Goal: Task Accomplishment & Management: Manage account settings

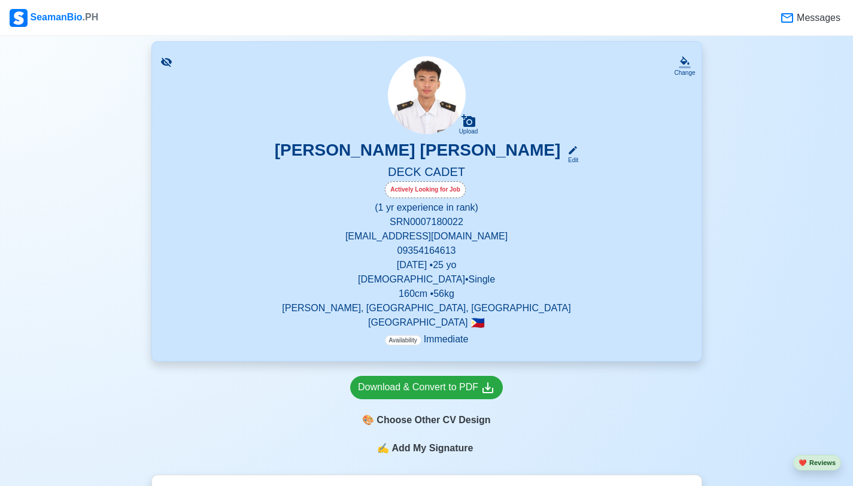
scroll to position [72, 0]
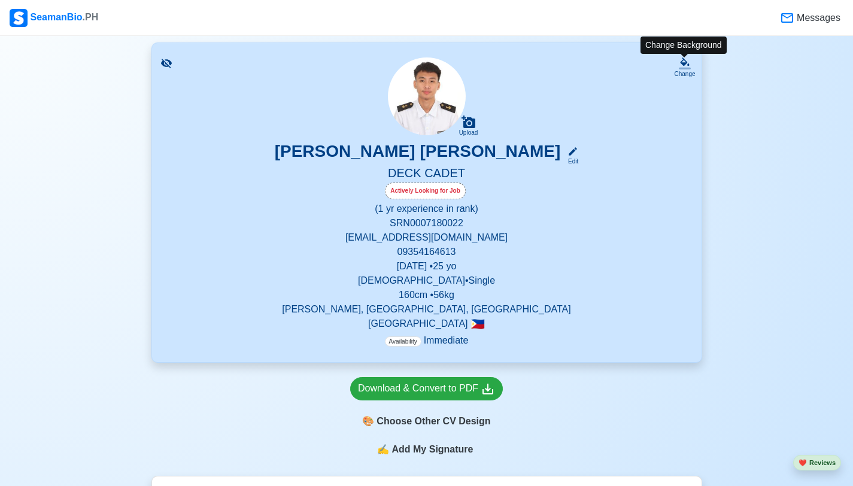
click at [694, 67] on div "Change" at bounding box center [684, 67] width 21 height 21
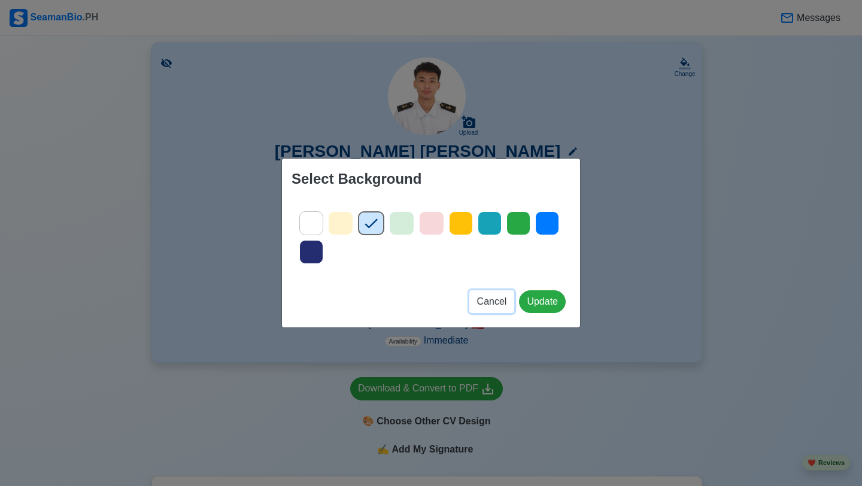
click at [492, 310] on button "Cancel" at bounding box center [491, 301] width 45 height 23
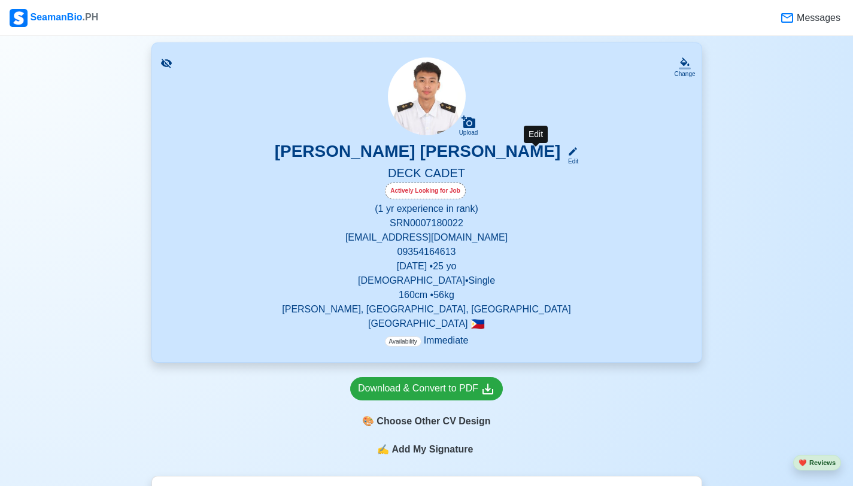
click at [563, 162] on div "Edit" at bounding box center [571, 161] width 16 height 9
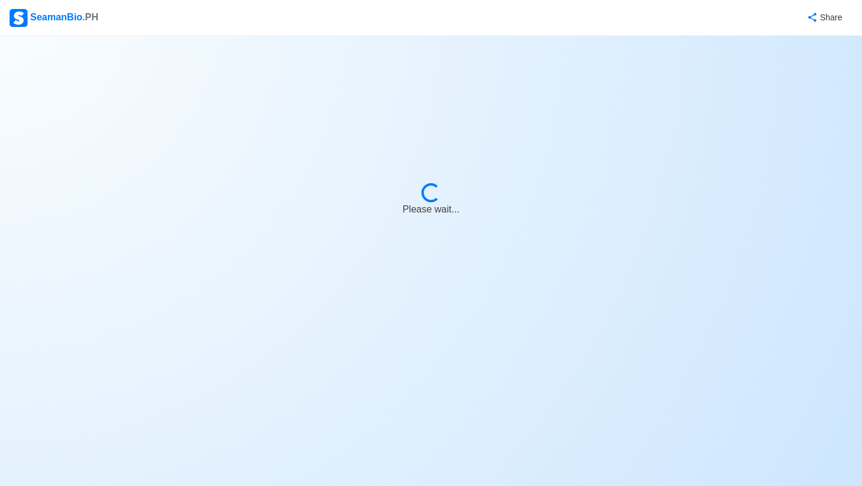
select select "Actively Looking for Job"
select select "Visible for Hiring"
select select "Single"
select select "[DEMOGRAPHIC_DATA]"
select select "PH"
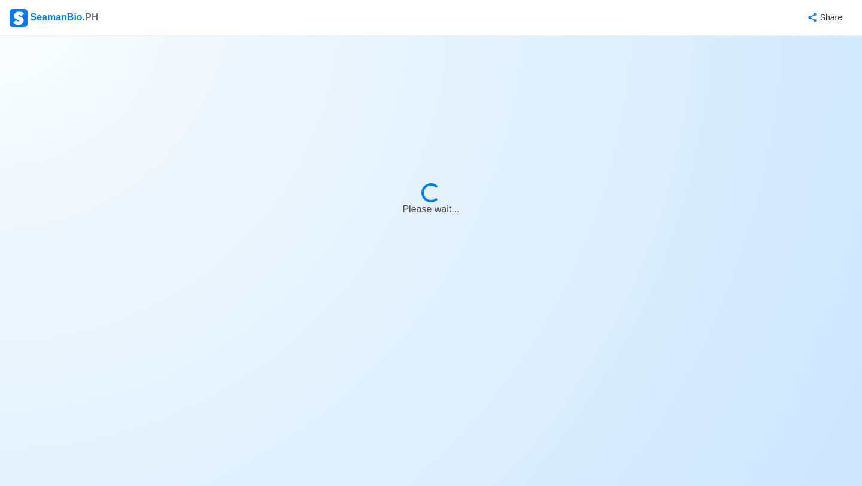
select select "1"
select select "0"
select select "4102416000000"
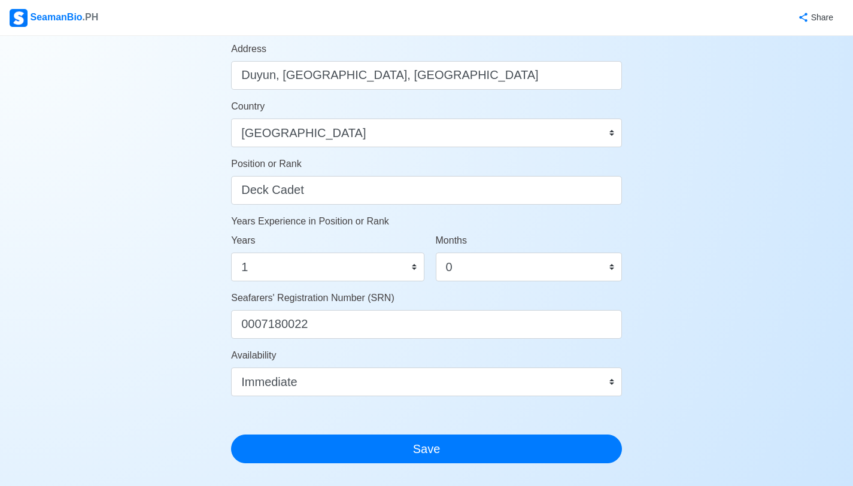
scroll to position [488, 0]
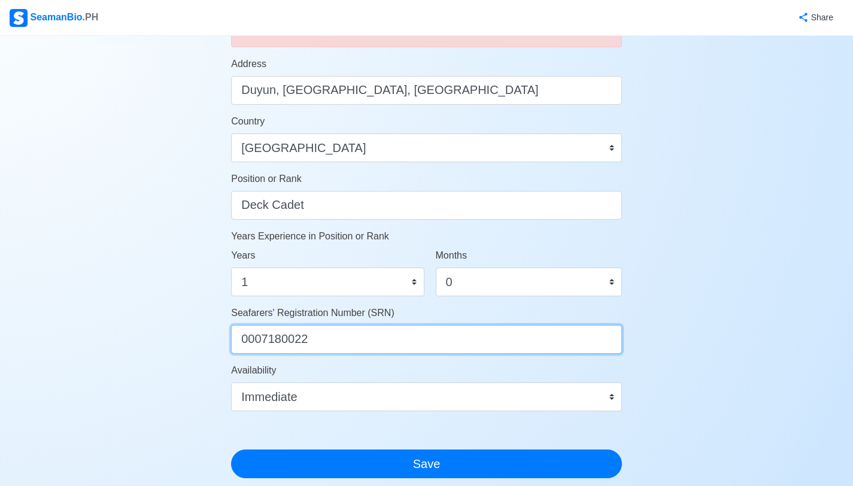
drag, startPoint x: 241, startPoint y: 339, endPoint x: 317, endPoint y: 344, distance: 76.1
click at [317, 344] on input "0007180022" at bounding box center [426, 339] width 391 height 29
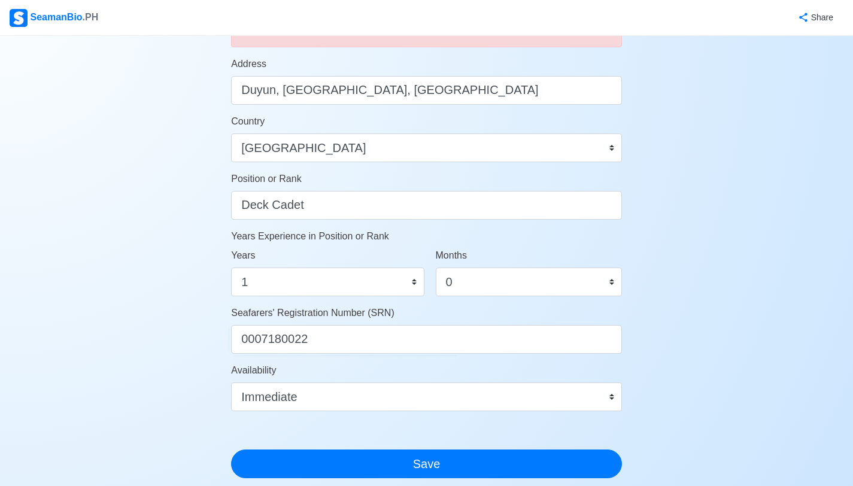
click at [674, 177] on div "Account Setup 🗂️ Your Job Status Onboard Actively Looking for Job Not Looking f…" at bounding box center [426, 94] width 853 height 1092
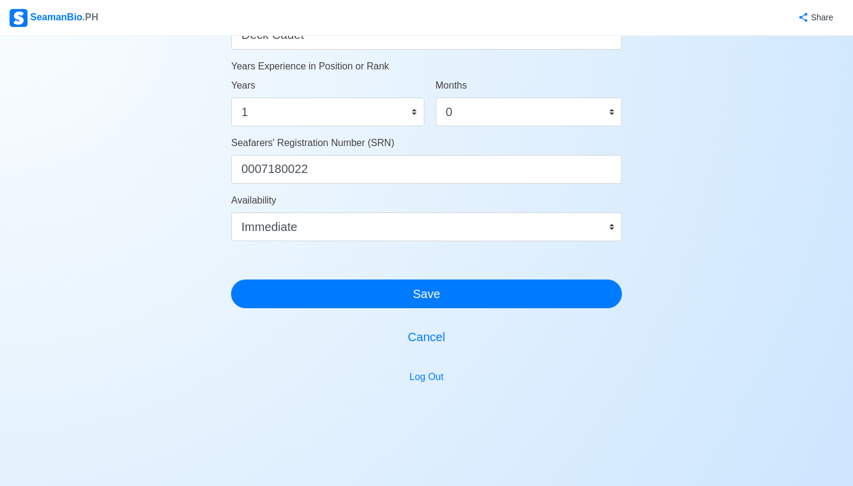
scroll to position [671, 0]
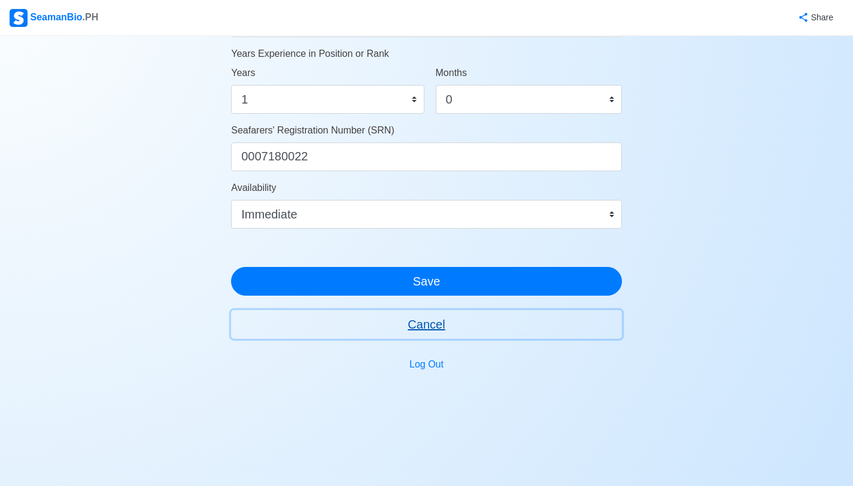
click at [428, 323] on button "Cancel" at bounding box center [426, 324] width 391 height 29
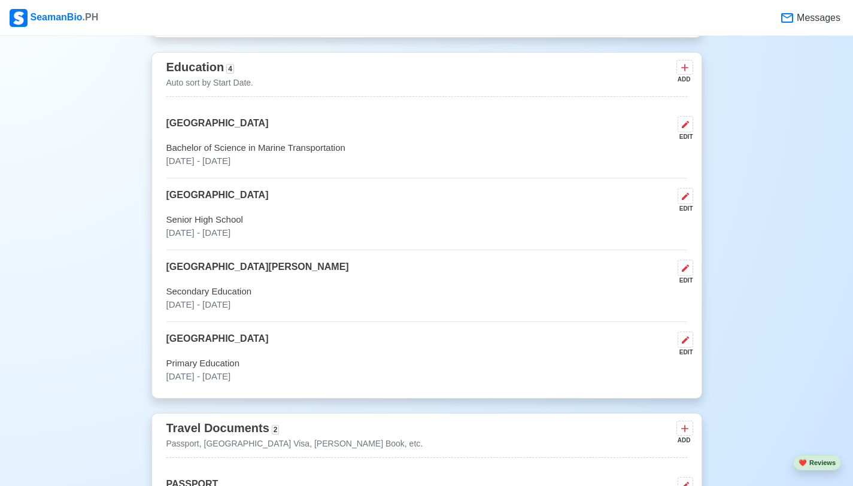
scroll to position [718, 0]
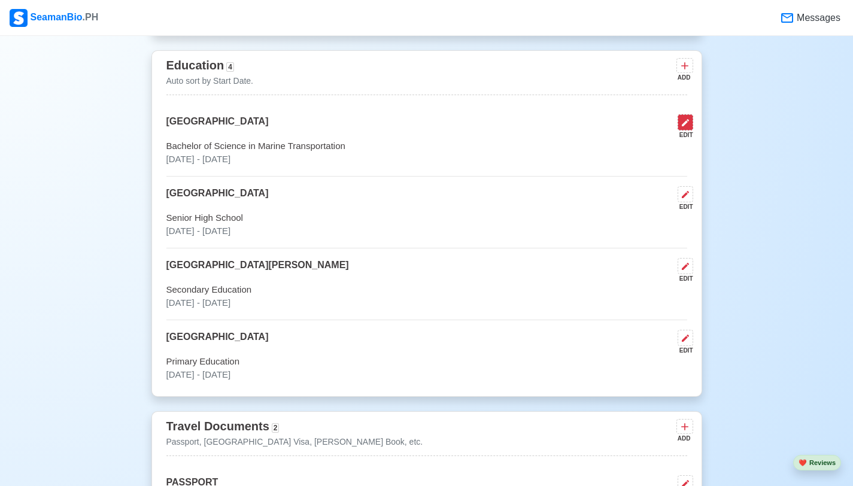
click at [688, 126] on icon at bounding box center [686, 123] width 10 height 10
select select "August"
select select "2018"
select select "December"
select select "2023"
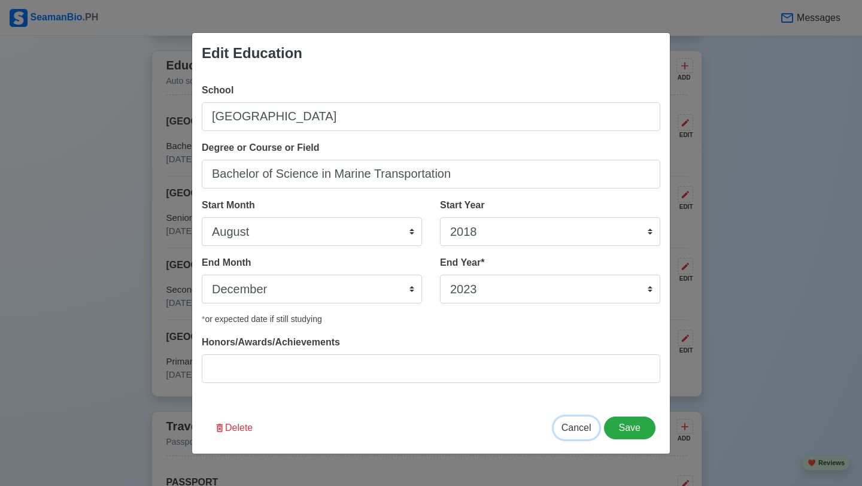
click at [576, 431] on span "Cancel" at bounding box center [577, 428] width 30 height 10
select select
